Goal: Find specific page/section: Find specific page/section

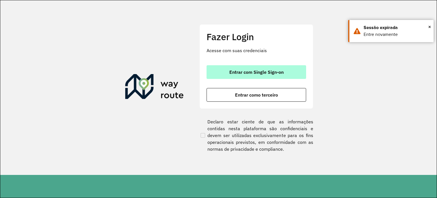
click at [262, 71] on span "Entrar com Single Sign-on" at bounding box center [256, 72] width 54 height 5
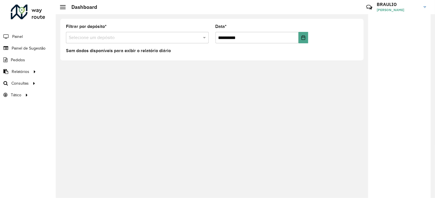
click at [223, 52] on div "Sem dados disponíveis para exibir o relatório diário" at bounding box center [212, 51] width 292 height 7
click at [76, 95] on span "Setores" at bounding box center [72, 95] width 14 height 6
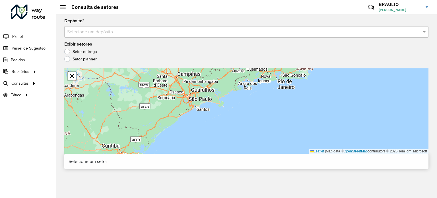
drag, startPoint x: 130, startPoint y: 76, endPoint x: 83, endPoint y: 57, distance: 50.7
click at [83, 57] on formly-group "Depósito * Selecione um depósito Exibir setores Setor entrega Setor planner Lea…" at bounding box center [246, 86] width 364 height 135
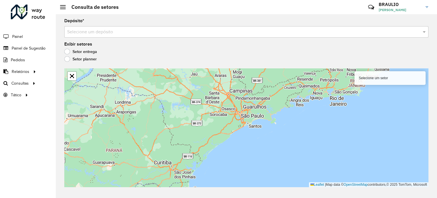
click at [168, 31] on input "text" at bounding box center [240, 32] width 347 height 7
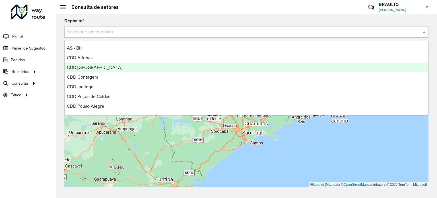
click at [123, 70] on div "CDD [GEOGRAPHIC_DATA]" at bounding box center [246, 68] width 363 height 10
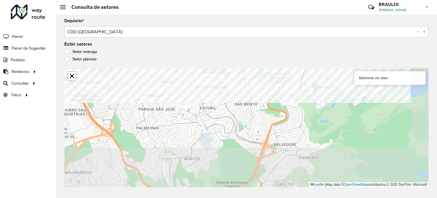
click at [213, 44] on formly-group "Depósito * Selecione um depósito × CDD [GEOGRAPHIC_DATA] × Exibir setores Setor…" at bounding box center [246, 103] width 364 height 168
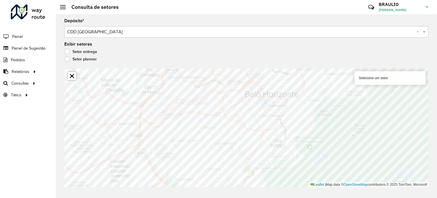
click at [278, 50] on div "Setor entrega" at bounding box center [246, 52] width 364 height 7
